Goal: Transaction & Acquisition: Purchase product/service

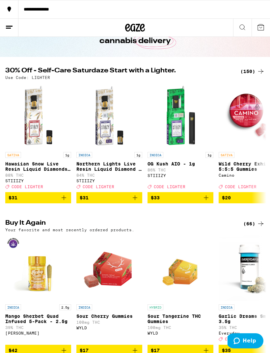
scroll to position [41, 0]
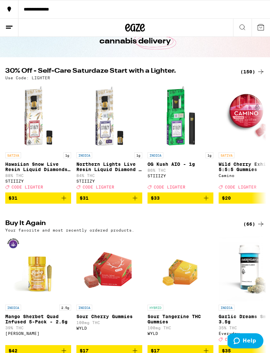
click at [258, 74] on icon at bounding box center [261, 72] width 8 height 8
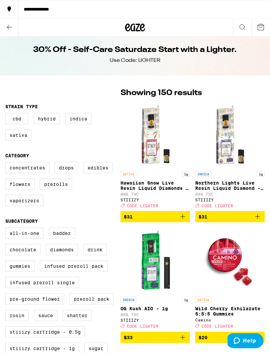
scroll to position [5, 0]
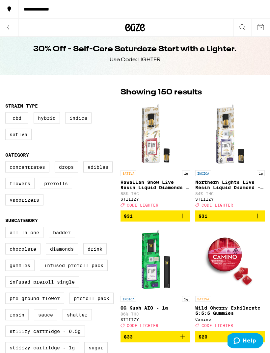
click at [63, 189] on label "Prerolls" at bounding box center [56, 183] width 32 height 11
click at [7, 163] on input "Prerolls" at bounding box center [7, 163] width 0 height 0
checkbox input "true"
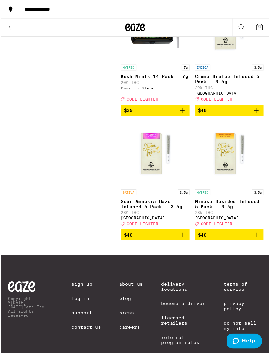
scroll to position [2031, 0]
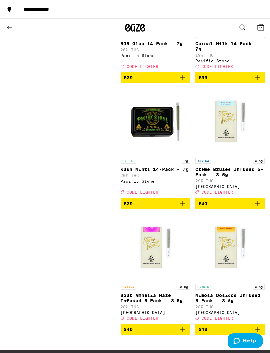
click at [231, 2] on button "**********" at bounding box center [135, 9] width 270 height 18
